Goal: Task Accomplishment & Management: Complete application form

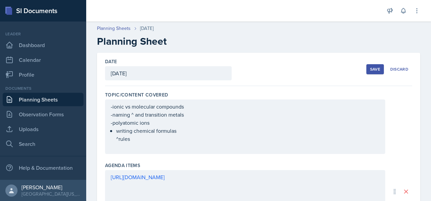
click at [225, 94] on div "Topic/Content Covered" at bounding box center [258, 95] width 307 height 7
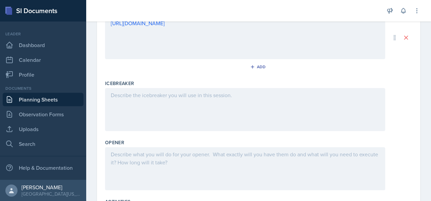
click at [171, 111] on div at bounding box center [245, 109] width 280 height 43
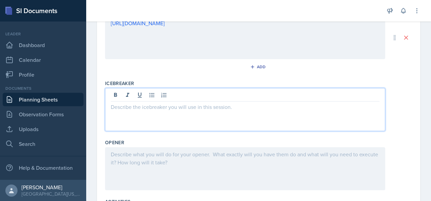
scroll to position [166, 0]
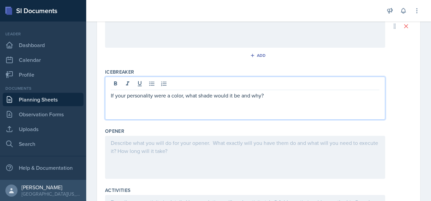
click at [149, 149] on div at bounding box center [245, 157] width 280 height 43
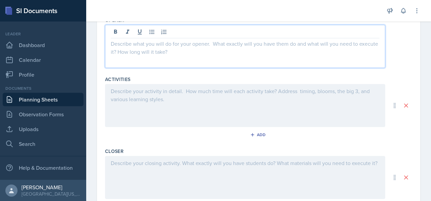
scroll to position [277, 0]
paste div
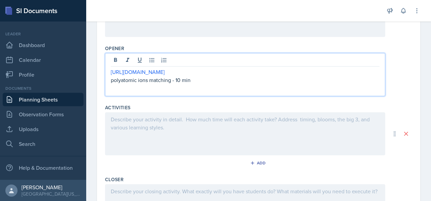
scroll to position [185, 0]
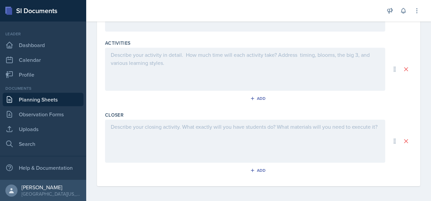
click at [160, 66] on div at bounding box center [245, 69] width 280 height 43
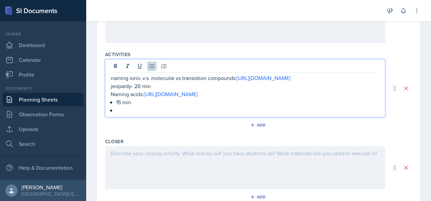
scroll to position [302, 0]
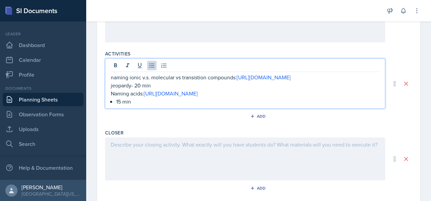
click at [168, 164] on div at bounding box center [245, 159] width 280 height 43
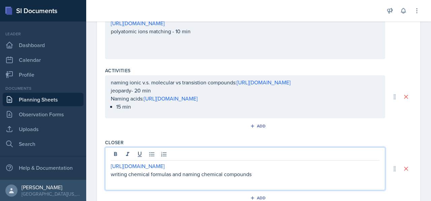
scroll to position [210, 0]
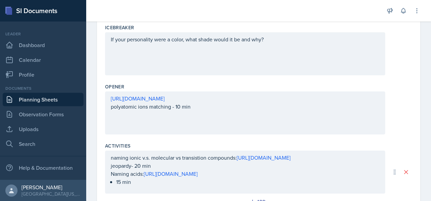
click at [196, 125] on div "[URL][DOMAIN_NAME] polyatomic ions matching - 10 min" at bounding box center [245, 113] width 280 height 43
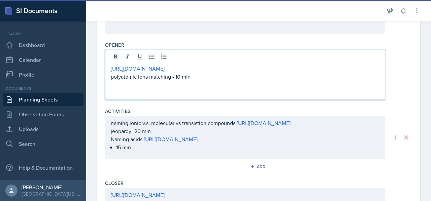
scroll to position [252, 0]
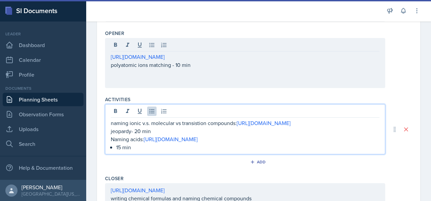
click at [135, 149] on p "15 min" at bounding box center [247, 147] width 263 height 8
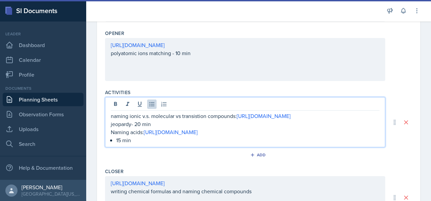
scroll to position [257, 0]
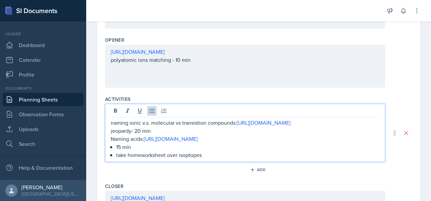
click at [137, 156] on p "take homeworksheet over isoptopes" at bounding box center [247, 155] width 263 height 8
click at [152, 155] on p "take homeworksheet over isoptopes" at bounding box center [247, 155] width 263 height 8
click at [141, 154] on p "take homework sheet over isoptopes" at bounding box center [247, 155] width 263 height 8
click at [193, 156] on p "take home worksheet over isoptopes" at bounding box center [247, 155] width 263 height 8
click at [186, 156] on p "take home worksheet over isoptopes" at bounding box center [247, 155] width 263 height 8
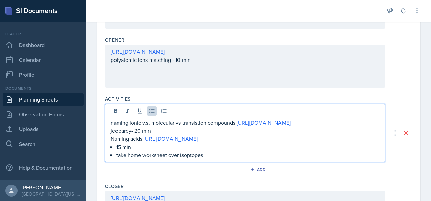
click at [194, 156] on p "take home worksheet over isoptopes" at bounding box center [247, 155] width 263 height 8
click at [189, 154] on p "take home worksheet over isoptopes" at bounding box center [247, 155] width 263 height 8
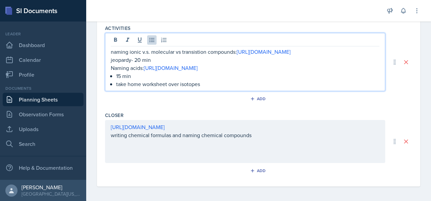
click at [202, 105] on div "Activities naming ionic v.s. molecular vs transistion compounds: [URL][DOMAIN_N…" at bounding box center [258, 65] width 307 height 87
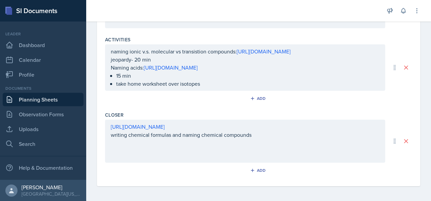
scroll to position [0, 0]
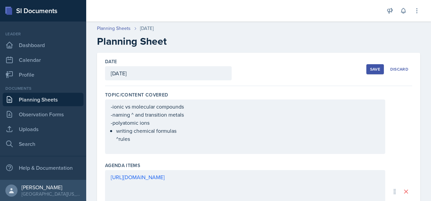
click at [372, 67] on div "Save" at bounding box center [375, 69] width 10 height 5
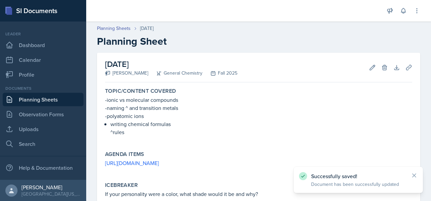
scroll to position [184, 0]
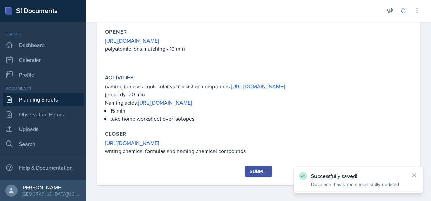
click at [262, 169] on div "Submit" at bounding box center [258, 171] width 18 height 5
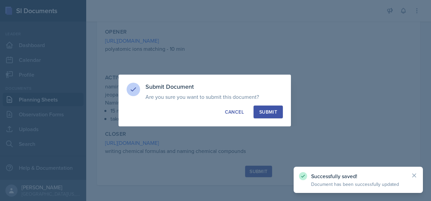
click at [272, 113] on div "Submit" at bounding box center [268, 112] width 18 height 7
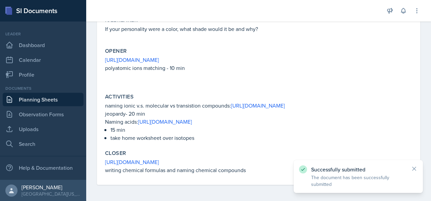
scroll to position [165, 0]
